Goal: Communication & Community: Answer question/provide support

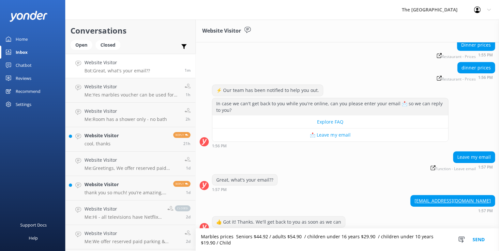
scroll to position [143, 0]
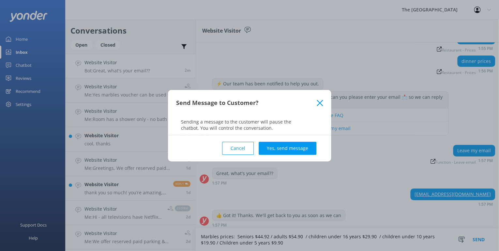
type textarea "Marbles prices: Seniors $44.92 / adults $54.90 / children under 16 years $29.90…"
click at [243, 148] on button "Cancel" at bounding box center [238, 148] width 32 height 13
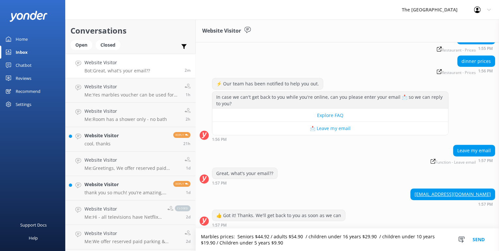
click at [235, 235] on textarea "Marbles prices: Seniors $44.92 / adults $54.90 / children under 16 years $29.90…" at bounding box center [347, 239] width 303 height 22
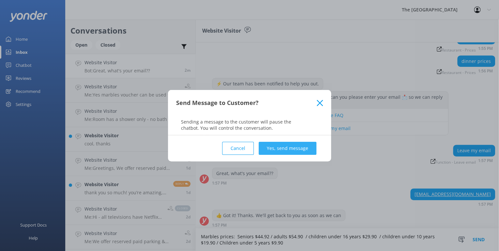
click at [282, 150] on button "Yes, send message" at bounding box center [287, 148] width 58 height 13
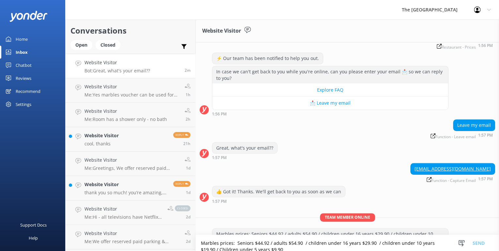
scroll to position [186, 0]
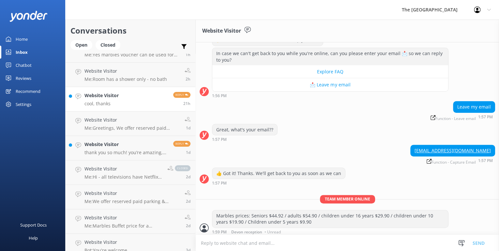
scroll to position [78, 0]
